Goal: Transaction & Acquisition: Purchase product/service

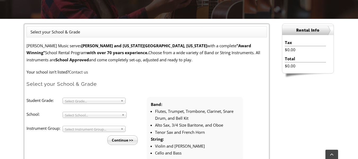
scroll to position [125, 0]
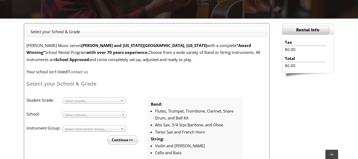
click at [107, 102] on span "Select Grade..." at bounding box center [91, 100] width 53 height 6
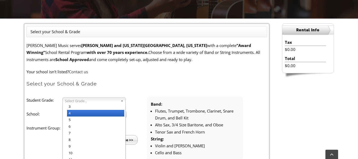
click at [80, 113] on li "4" at bounding box center [95, 113] width 57 height 7
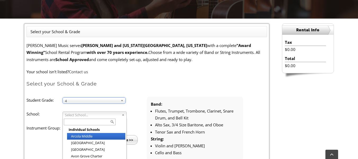
click at [86, 113] on span "Select School..." at bounding box center [92, 114] width 55 height 6
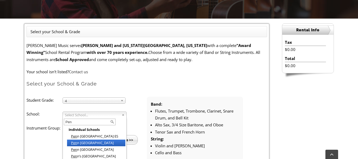
type input "Pen"
click at [84, 140] on li "Pen n Wood Elementary" at bounding box center [96, 142] width 58 height 7
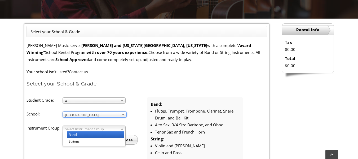
click at [98, 126] on span "Select Instrument Group..." at bounding box center [91, 128] width 53 height 6
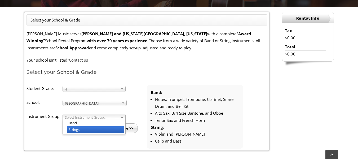
scroll to position [137, 0]
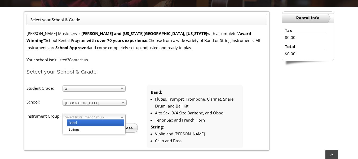
click at [75, 123] on li "Band" at bounding box center [95, 122] width 57 height 7
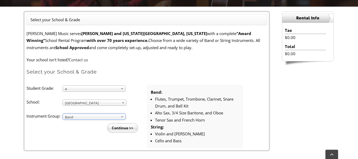
click at [122, 127] on input "Continue >>" at bounding box center [122, 128] width 30 height 10
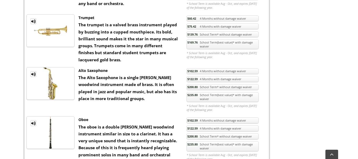
scroll to position [422, 0]
click at [201, 97] on link "$235.80 School Term(best value)* with damage waiver" at bounding box center [222, 97] width 72 height 10
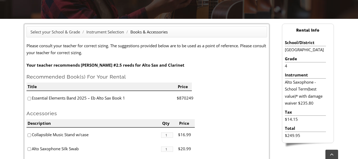
scroll to position [124, 0]
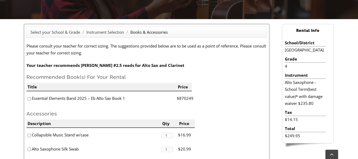
click at [30, 99] on input"] "checkbox" at bounding box center [29, 98] width 3 height 3
checkbox input"] "true"
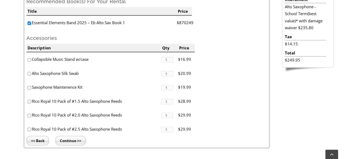
scroll to position [200, 0]
click at [66, 143] on input "Continue >>" at bounding box center [70, 141] width 30 height 10
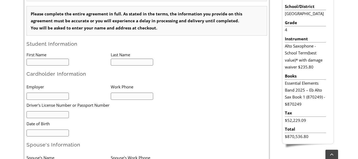
scroll to position [162, 0]
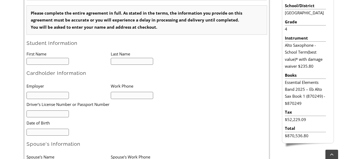
type input "1"
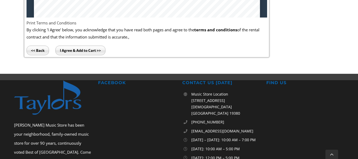
scroll to position [426, 0]
click at [39, 50] on input "<< Back" at bounding box center [37, 50] width 23 height 10
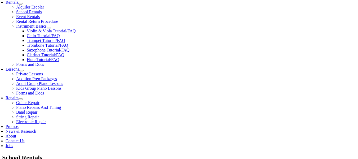
scroll to position [192, 0]
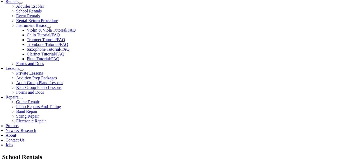
checkbox input"] "true"
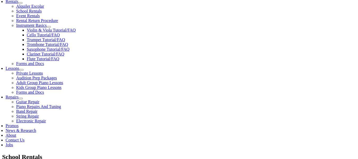
checkbox input"] "false"
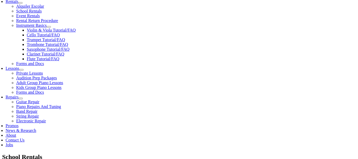
checkbox input"] "false"
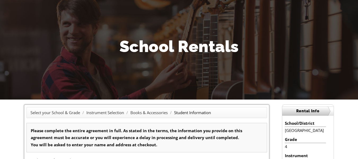
scroll to position [44, 0]
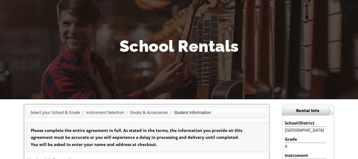
type input "1"
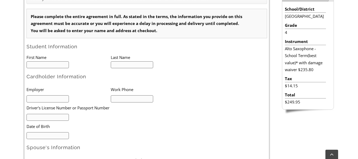
scroll to position [158, 0]
click at [32, 65] on input "text" at bounding box center [47, 64] width 43 height 7
type input "Peyton"
type input "DeYoung"
type input "6105509073"
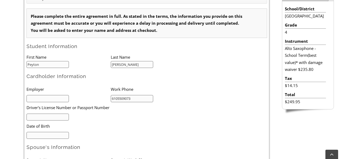
click at [51, 98] on input "text" at bounding box center [47, 98] width 43 height 7
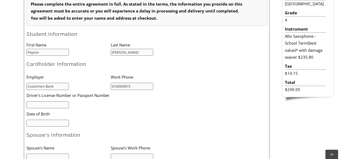
type input "Customers Bank"
type input "01/31/1987"
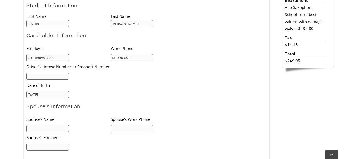
scroll to position [200, 0]
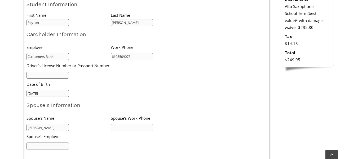
type input "Tricia DeYoung"
type input "6103064557"
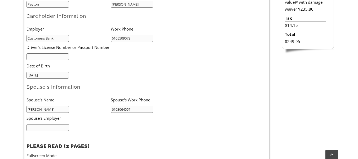
scroll to position [219, 0]
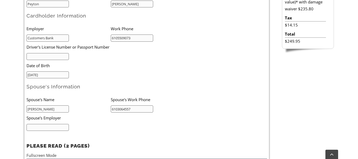
click at [51, 126] on input "text" at bounding box center [47, 127] width 43 height 7
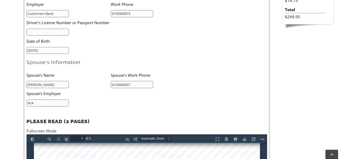
scroll to position [243, 0]
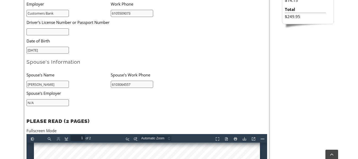
type input "N/A"
click at [62, 34] on input "text" at bounding box center [47, 31] width 43 height 7
type input "27781637"
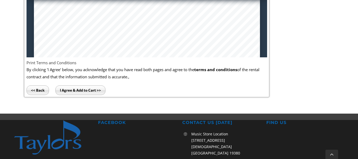
scroll to position [167, 0]
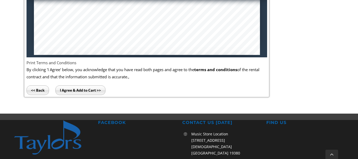
type input "2"
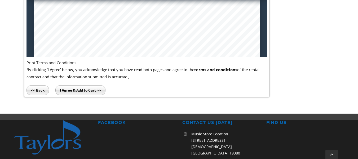
scroll to position [669, 0]
type input "27781637"
click at [77, 91] on input "I Agree & Add to Cart >>" at bounding box center [80, 90] width 50 height 10
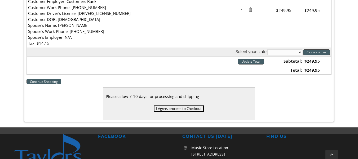
scroll to position [186, 0]
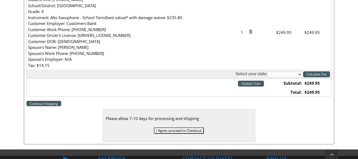
click at [287, 74] on select "[US_STATE] [US_STATE] [US_STATE] [US_STATE] [US_STATE] [US_STATE] [US_STATE] [U…" at bounding box center [284, 74] width 35 height 6
select select "PA"
click at [267, 71] on select "[US_STATE] [US_STATE] [US_STATE] [US_STATE] [US_STATE] [US_STATE] [US_STATE] [U…" at bounding box center [284, 74] width 35 height 6
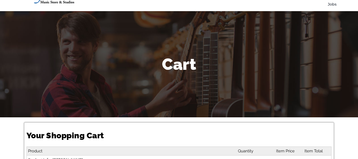
scroll to position [0, 0]
